Goal: Task Accomplishment & Management: Manage account settings

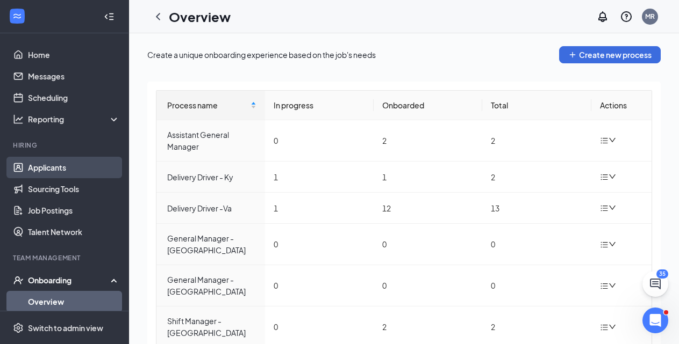
click at [40, 167] on link "Applicants" at bounding box center [74, 167] width 92 height 21
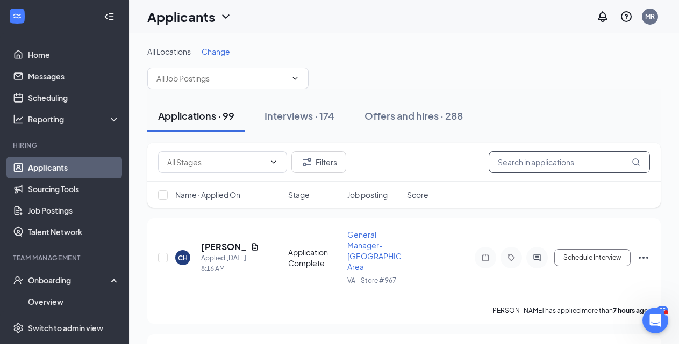
click at [566, 159] on input "text" at bounding box center [568, 162] width 161 height 21
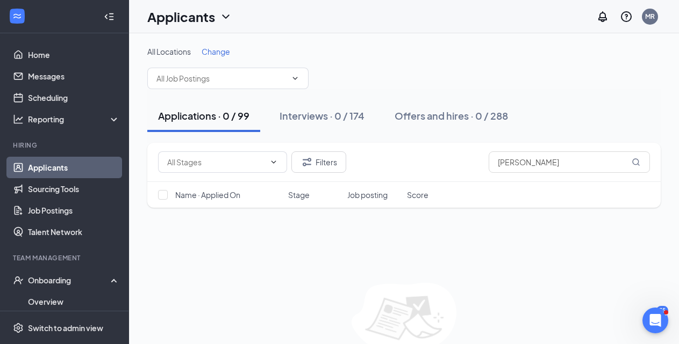
click at [182, 59] on div "All Locations Change" at bounding box center [403, 67] width 513 height 43
click at [193, 77] on input "text" at bounding box center [221, 79] width 130 height 12
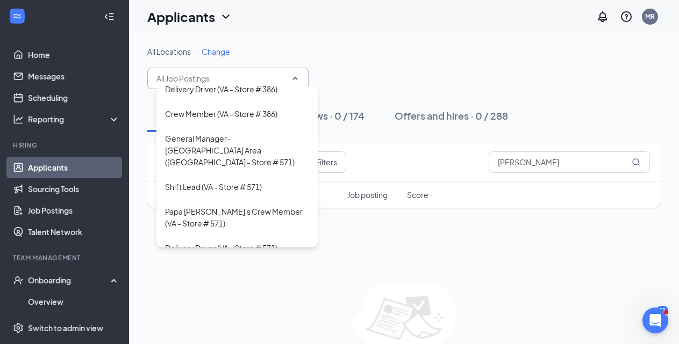
scroll to position [379, 0]
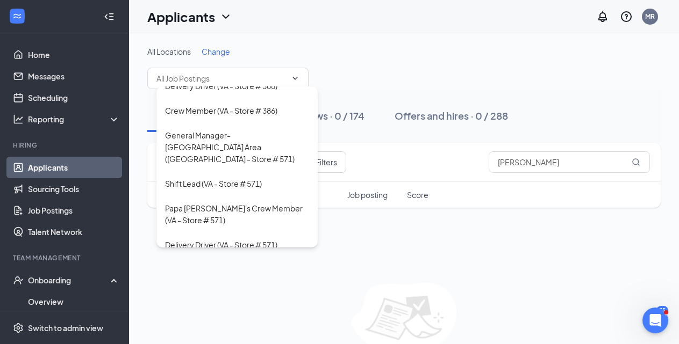
click at [373, 77] on div "All Locations Change General Manager ([GEOGRAPHIC_DATA] - Store # 154) General …" at bounding box center [403, 67] width 513 height 43
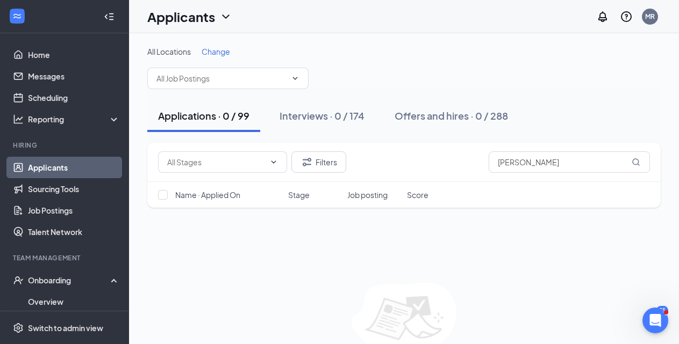
click at [59, 168] on link "Applicants" at bounding box center [74, 167] width 92 height 21
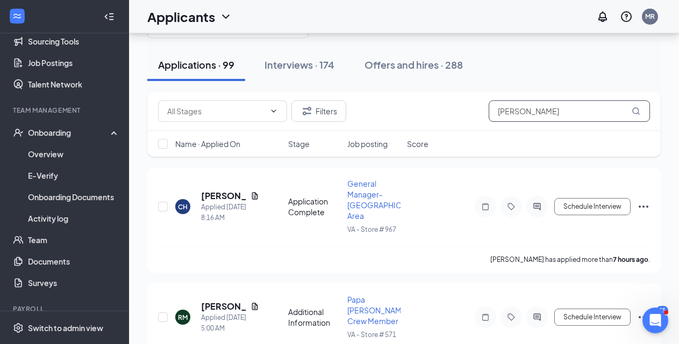
scroll to position [183, 0]
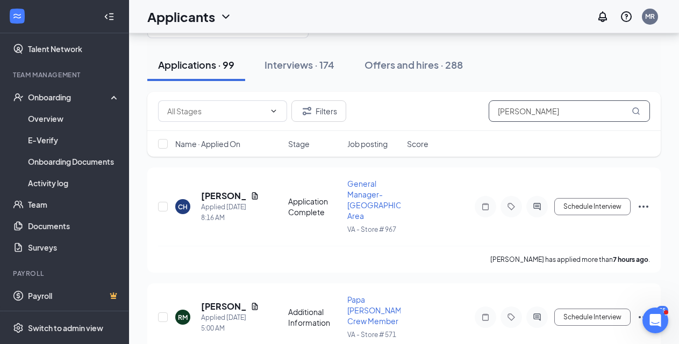
click at [544, 112] on input "[PERSON_NAME]" at bounding box center [568, 110] width 161 height 21
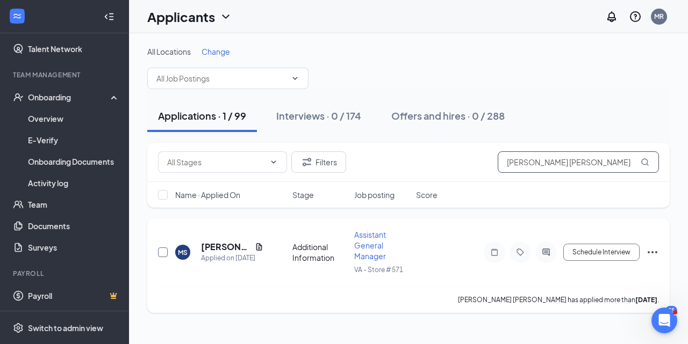
type input "[PERSON_NAME] [PERSON_NAME]"
click at [162, 254] on input "checkbox" at bounding box center [163, 253] width 10 height 10
checkbox input "true"
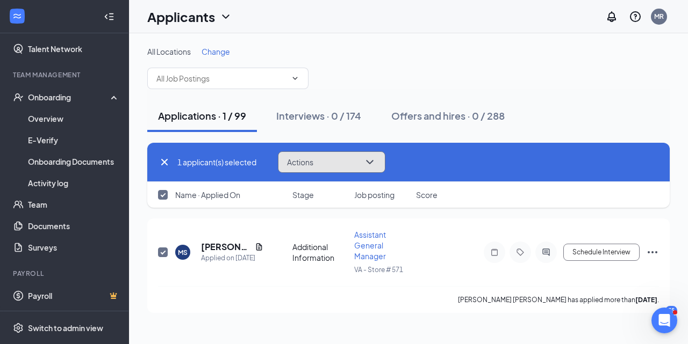
click at [363, 166] on button "Actions" at bounding box center [331, 162] width 107 height 21
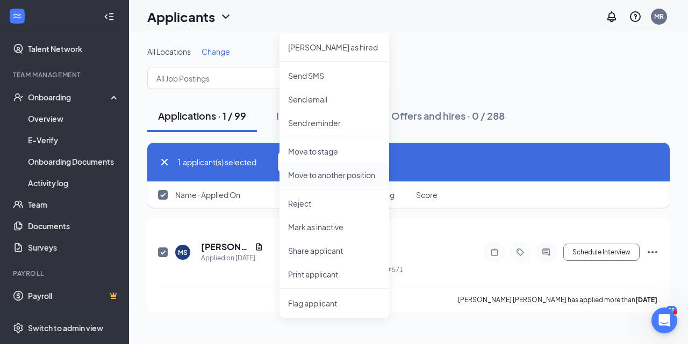
click at [344, 175] on p "Move to another position" at bounding box center [334, 175] width 92 height 11
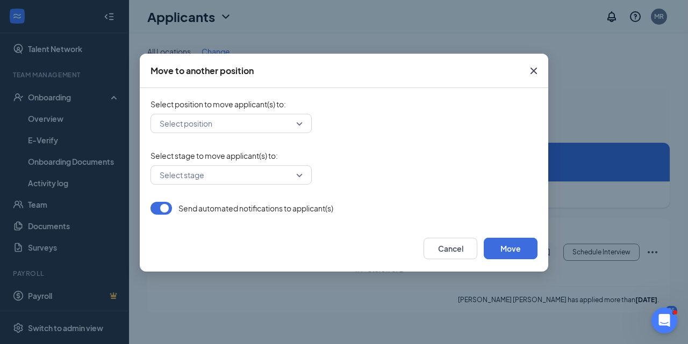
click at [297, 127] on input "search" at bounding box center [227, 123] width 141 height 18
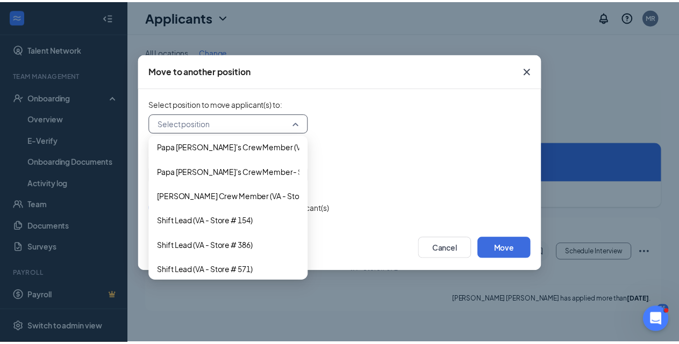
scroll to position [472, 0]
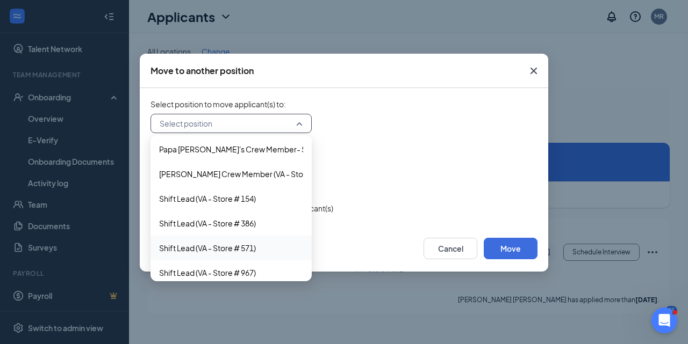
click at [260, 249] on span "Shift Lead (VA - Store # 571)" at bounding box center [231, 248] width 144 height 12
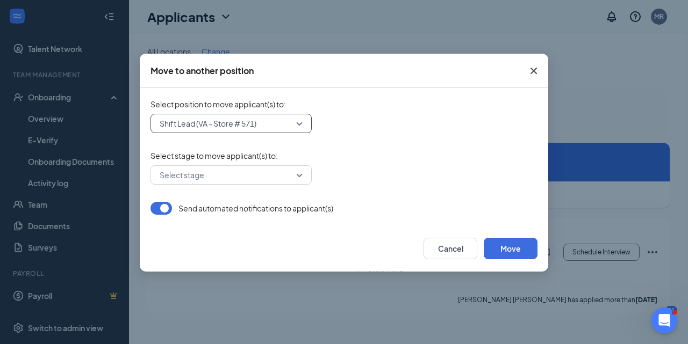
click at [283, 174] on input "search" at bounding box center [227, 175] width 141 height 18
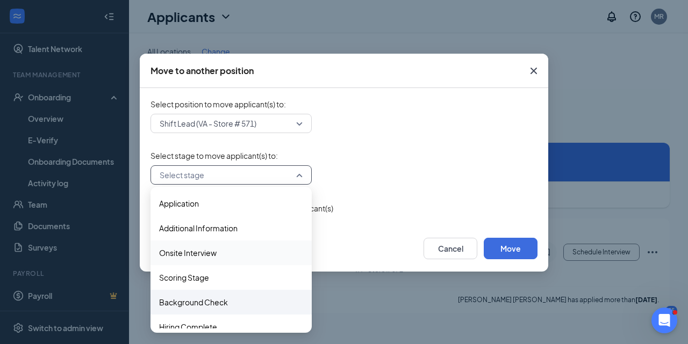
click at [210, 299] on span "Background Check" at bounding box center [193, 303] width 69 height 12
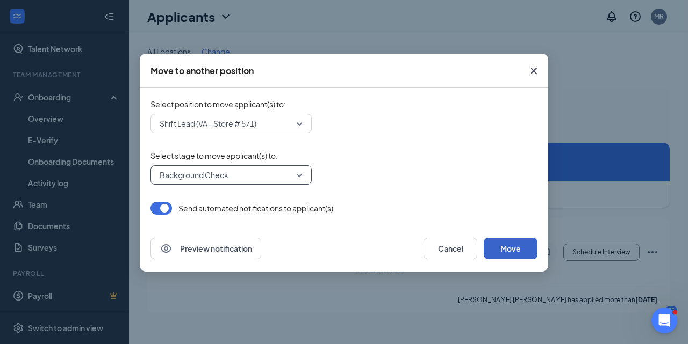
click at [517, 250] on button "Move" at bounding box center [511, 248] width 54 height 21
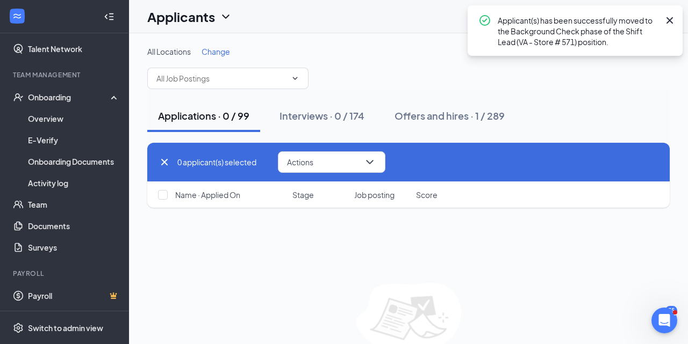
checkbox input "false"
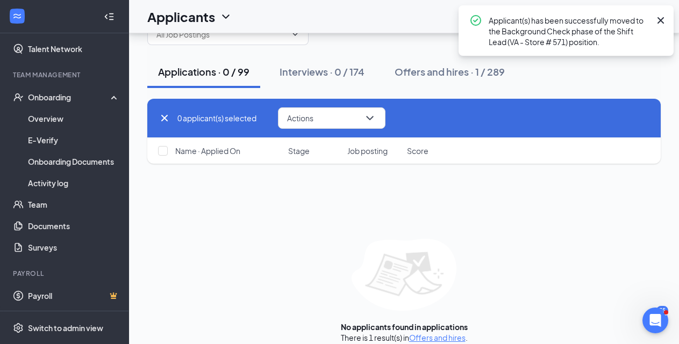
scroll to position [56, 0]
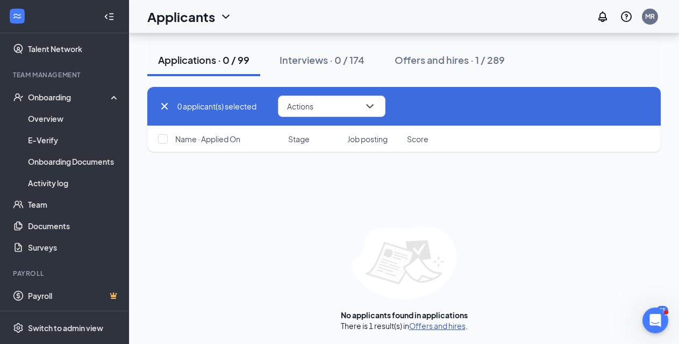
click at [431, 330] on link "Offers and hires" at bounding box center [437, 326] width 56 height 10
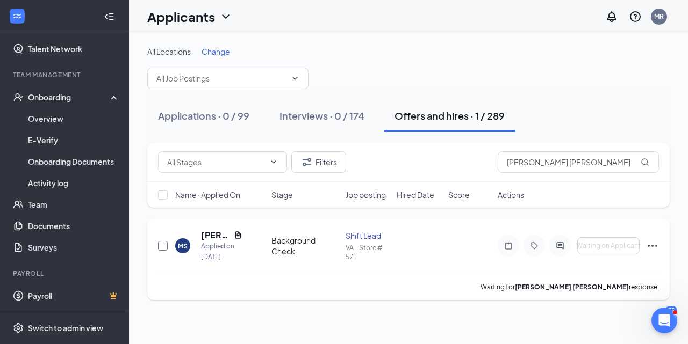
click at [160, 248] on input "checkbox" at bounding box center [163, 246] width 10 height 10
checkbox input "true"
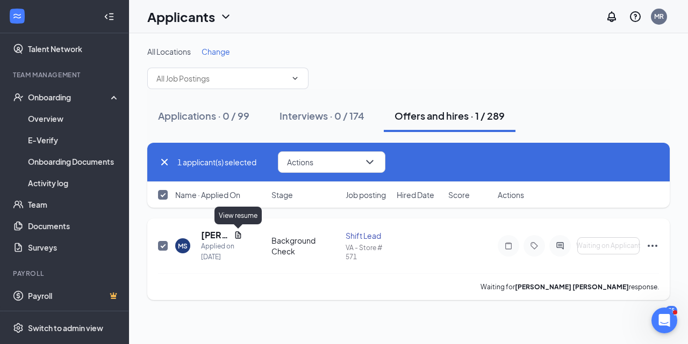
click at [230, 237] on div "[PERSON_NAME] [PERSON_NAME]" at bounding box center [221, 235] width 41 height 12
click at [239, 232] on icon "Document" at bounding box center [238, 235] width 6 height 7
checkbox input "false"
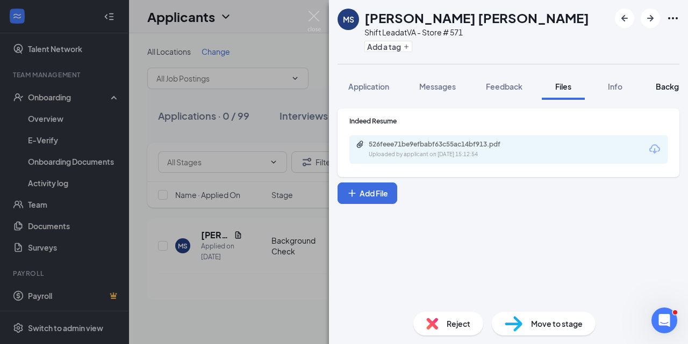
click at [662, 85] on span "Background" at bounding box center [677, 87] width 44 height 10
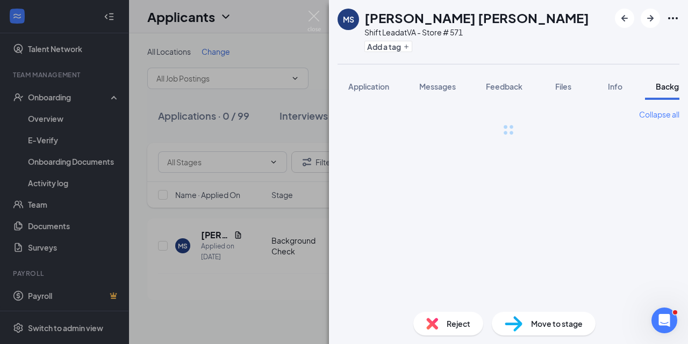
scroll to position [0, 33]
